Goal: Transaction & Acquisition: Purchase product/service

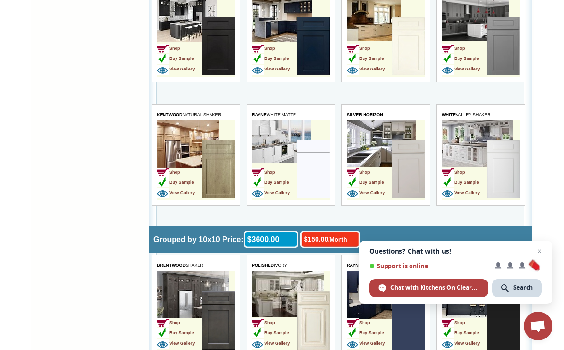
scroll to position [2016, 0]
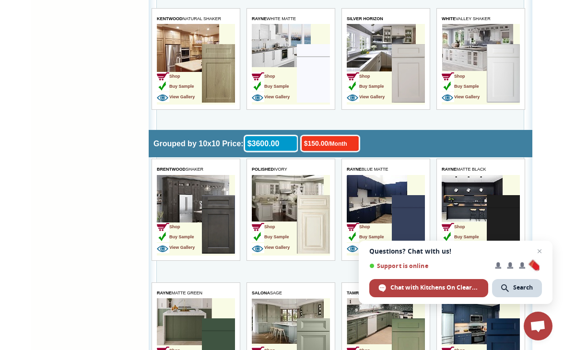
drag, startPoint x: 477, startPoint y: 193, endPoint x: 472, endPoint y: 192, distance: 5.5
click at [476, 195] on td "Shop Buy Sample View Gallery" at bounding box center [464, 225] width 45 height 60
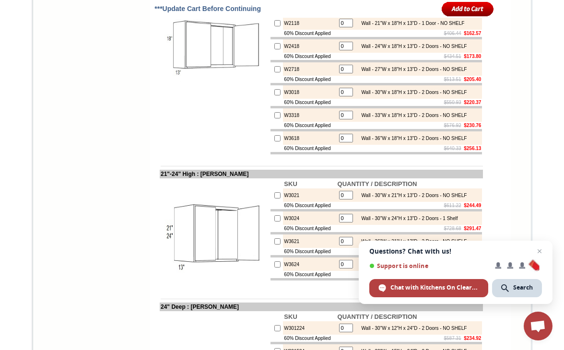
scroll to position [1968, 0]
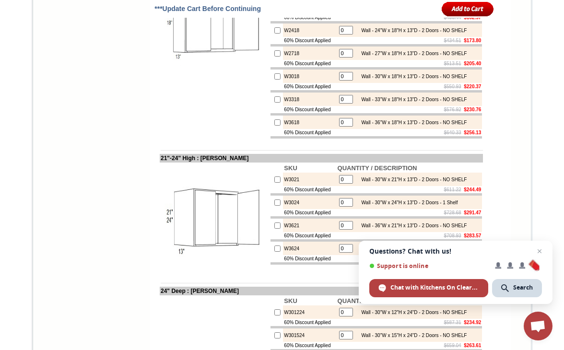
click at [538, 97] on body "[PHONE_NUMBER] Contact Us Find a Store Send Us a Design View Cart Shipping* Una…" at bounding box center [282, 286] width 564 height 4508
click at [531, 67] on div "[PHONE_NUMBER] Contact Us Find a Store Send Us a Design View Cart Shipping* Una…" at bounding box center [282, 286] width 502 height 4508
